Goal: Navigation & Orientation: Find specific page/section

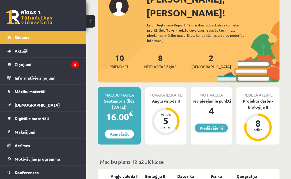
scroll to position [58, 0]
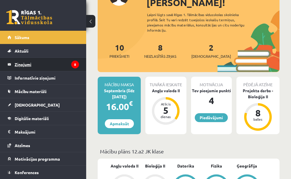
click at [27, 64] on legend "Ziņojumi 8" at bounding box center [47, 64] width 64 height 13
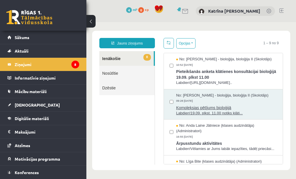
click at [240, 104] on div "No: Elza Saulīte - bioloģija, bioloģija II (Skolotājs) 09:28 11/09/2025" at bounding box center [226, 98] width 101 height 11
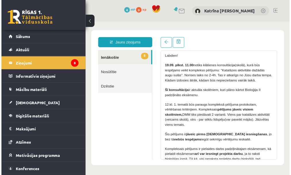
scroll to position [65, 0]
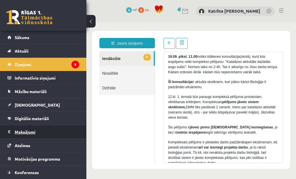
click at [28, 133] on legend "Maksājumi 0" at bounding box center [47, 131] width 64 height 13
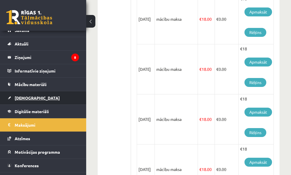
scroll to position [14, 0]
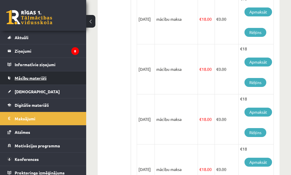
click at [30, 75] on link "Mācību materiāli" at bounding box center [43, 77] width 72 height 13
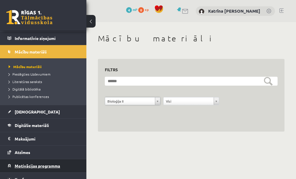
scroll to position [60, 0]
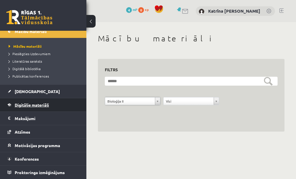
click at [32, 105] on span "Digitālie materiāli" at bounding box center [32, 104] width 34 height 5
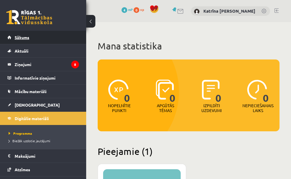
click at [28, 36] on span "Sākums" at bounding box center [22, 37] width 15 height 5
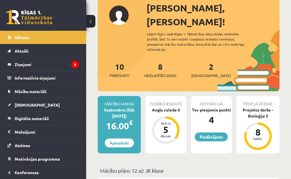
scroll to position [86, 0]
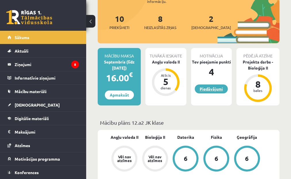
click at [219, 85] on link "Piedāvājumi" at bounding box center [211, 89] width 33 height 9
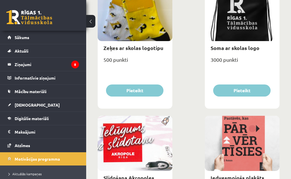
scroll to position [892, 0]
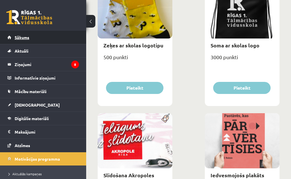
click at [21, 39] on span "Sākums" at bounding box center [22, 37] width 15 height 5
